Goal: Information Seeking & Learning: Check status

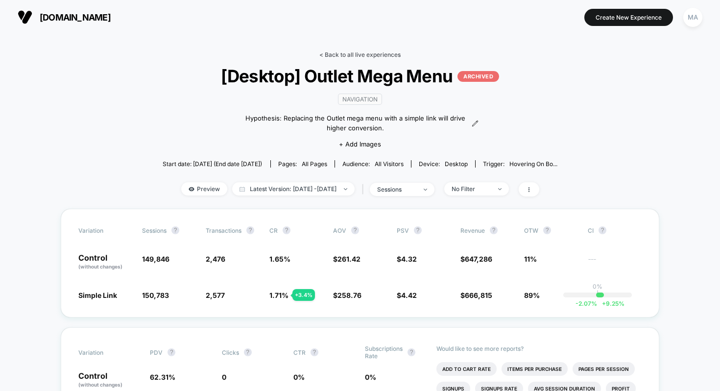
click at [327, 55] on link "< Back to all live experiences" at bounding box center [359, 54] width 81 height 7
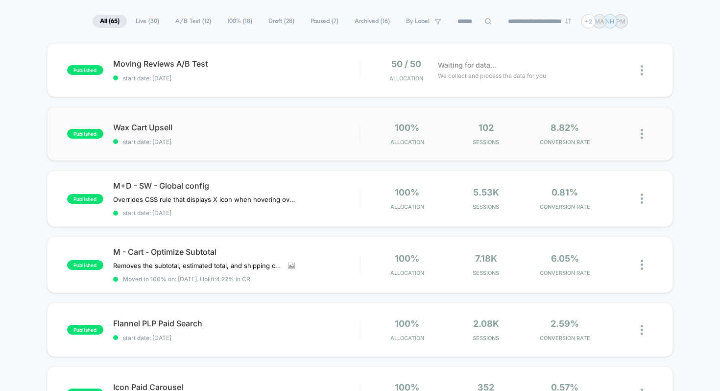
scroll to position [72, 0]
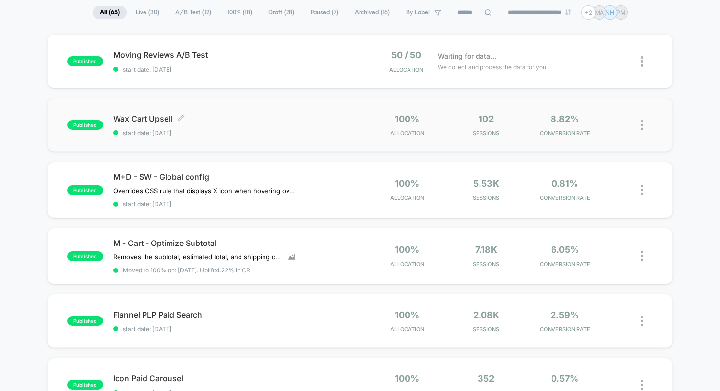
click at [326, 128] on div "Wax Cart Upsell Click to edit experience details Click to edit experience detai…" at bounding box center [236, 125] width 247 height 23
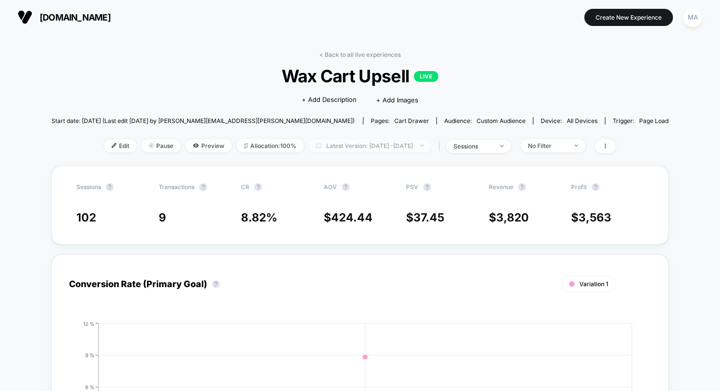
click at [414, 147] on span "Latest Version: [DATE] - [DATE]" at bounding box center [370, 145] width 122 height 13
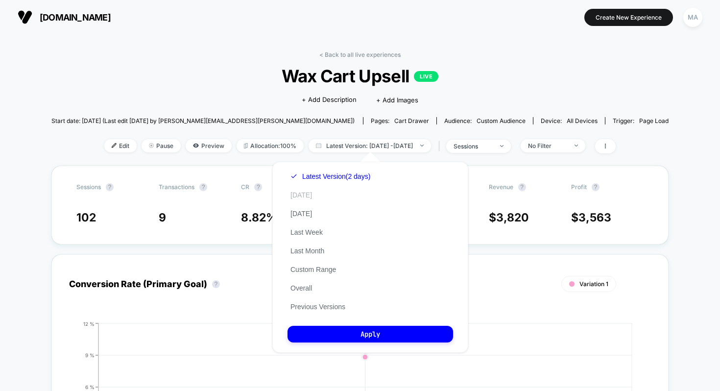
click at [308, 197] on button "[DATE]" at bounding box center [300, 194] width 27 height 9
click at [315, 213] on button "[DATE]" at bounding box center [300, 213] width 27 height 9
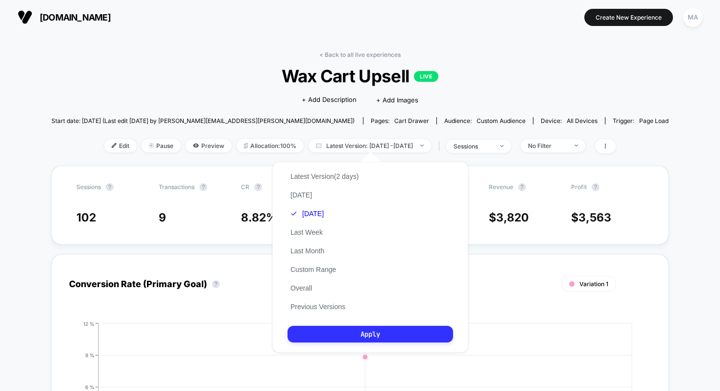
click at [362, 329] on button "Apply" at bounding box center [370, 334] width 166 height 17
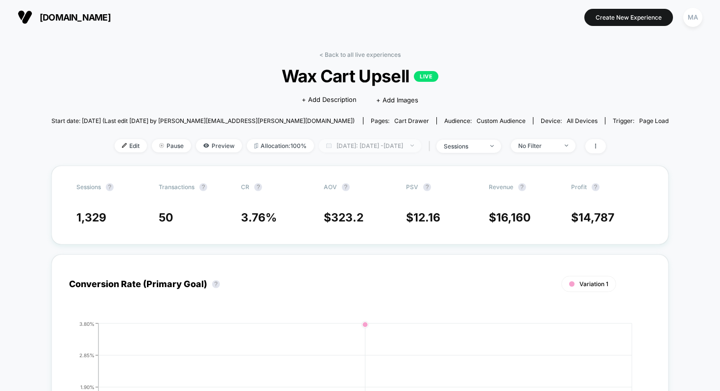
click at [336, 145] on span "[DATE]: [DATE] - [DATE]" at bounding box center [370, 145] width 102 height 13
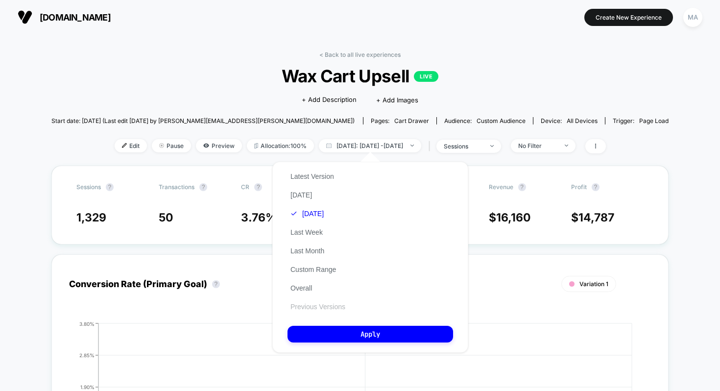
click at [330, 304] on button "Previous Versions" at bounding box center [317, 306] width 61 height 9
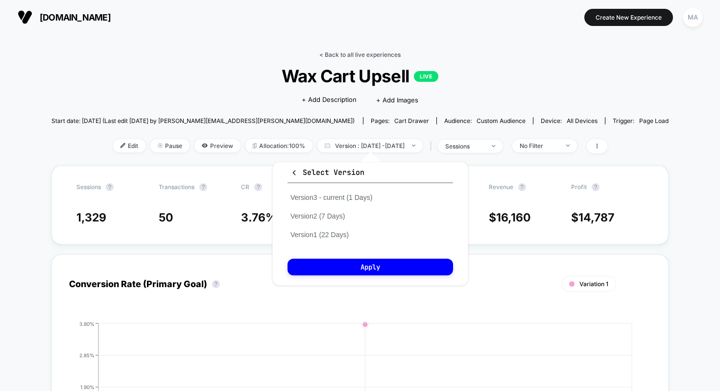
click at [358, 52] on link "< Back to all live experiences" at bounding box center [359, 54] width 81 height 7
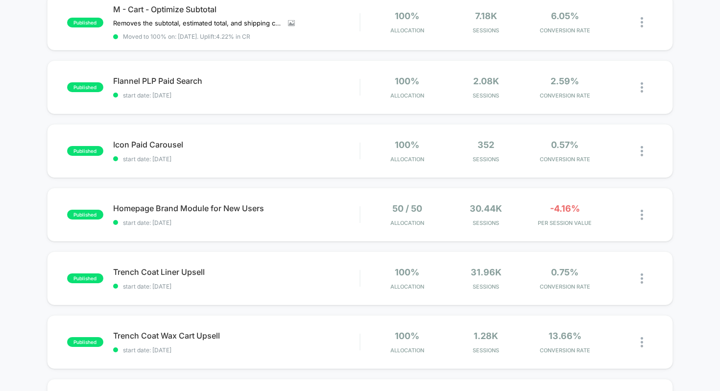
scroll to position [307, 0]
click at [217, 213] on div "Homepage Brand Module for New Users Click to edit experience details Click to e…" at bounding box center [236, 214] width 247 height 23
